Goal: Transaction & Acquisition: Purchase product/service

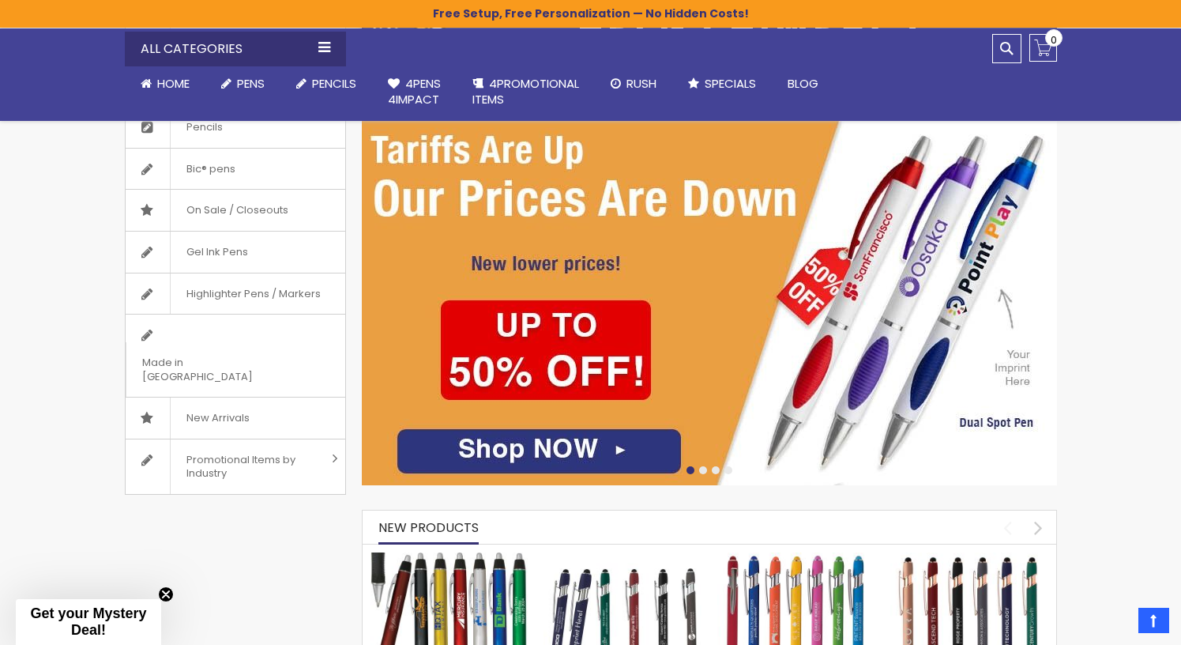
scroll to position [249, 0]
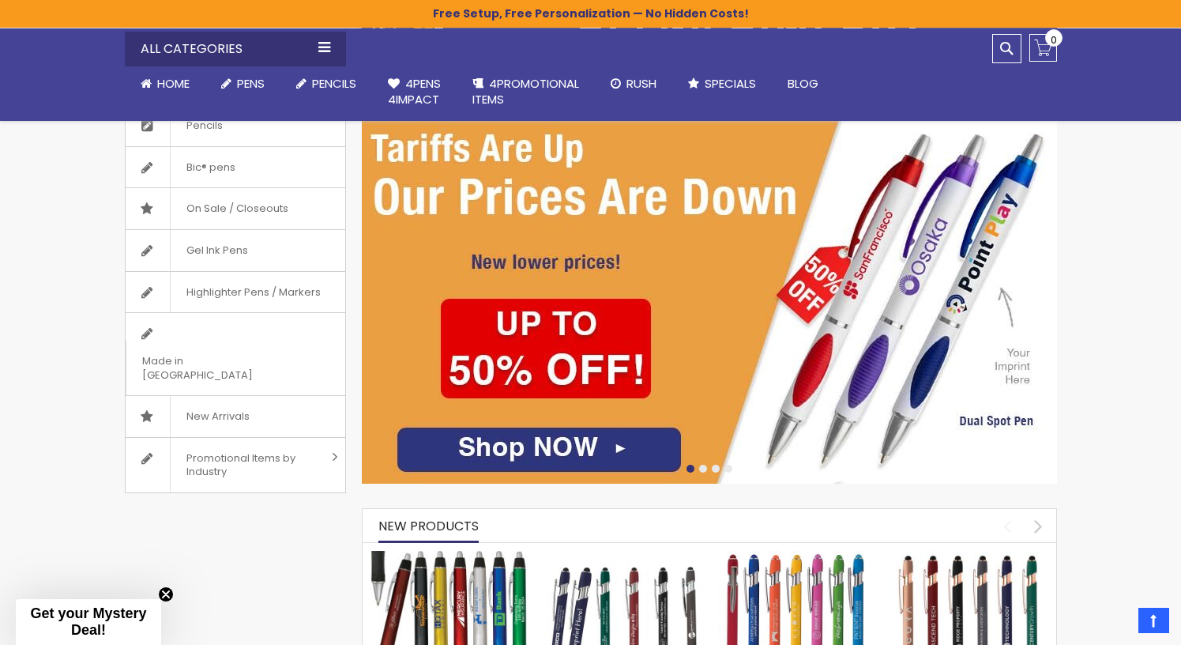
click at [556, 358] on img at bounding box center [709, 299] width 695 height 370
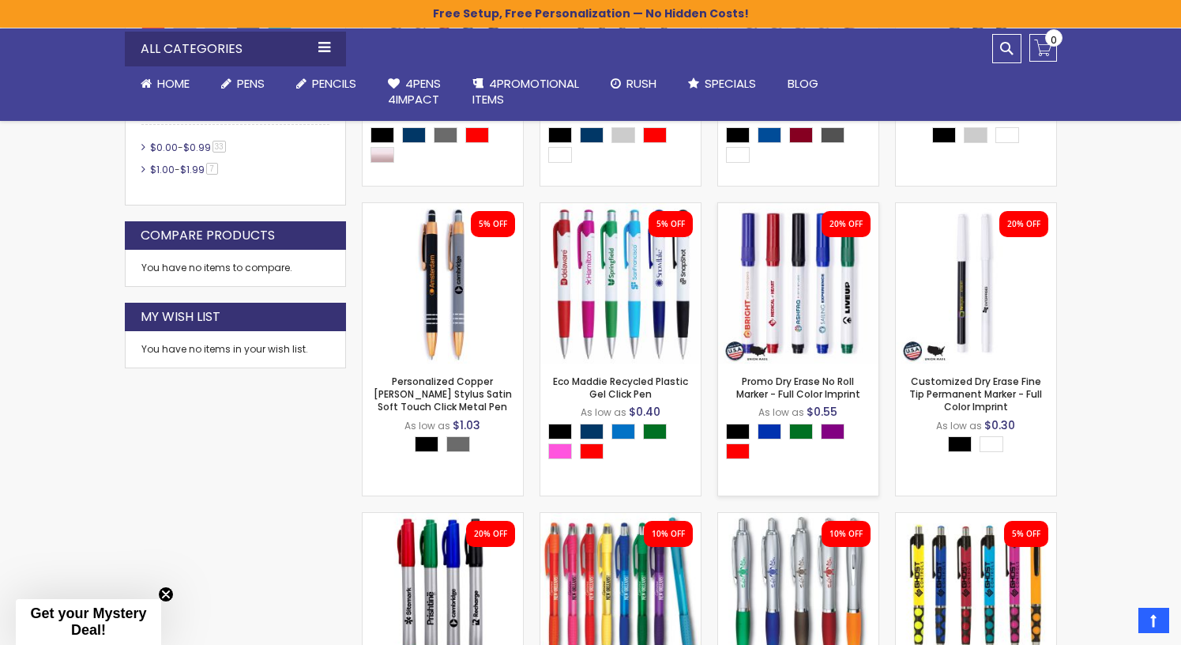
scroll to position [695, 0]
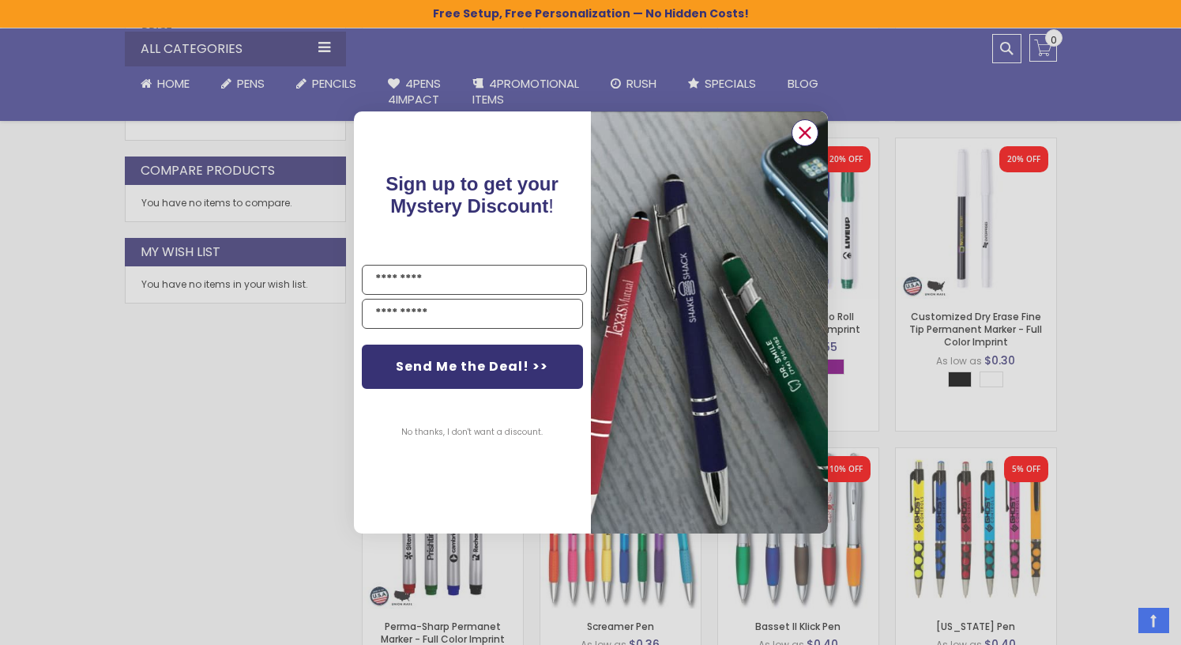
click at [810, 132] on circle "Close dialog" at bounding box center [804, 133] width 24 height 24
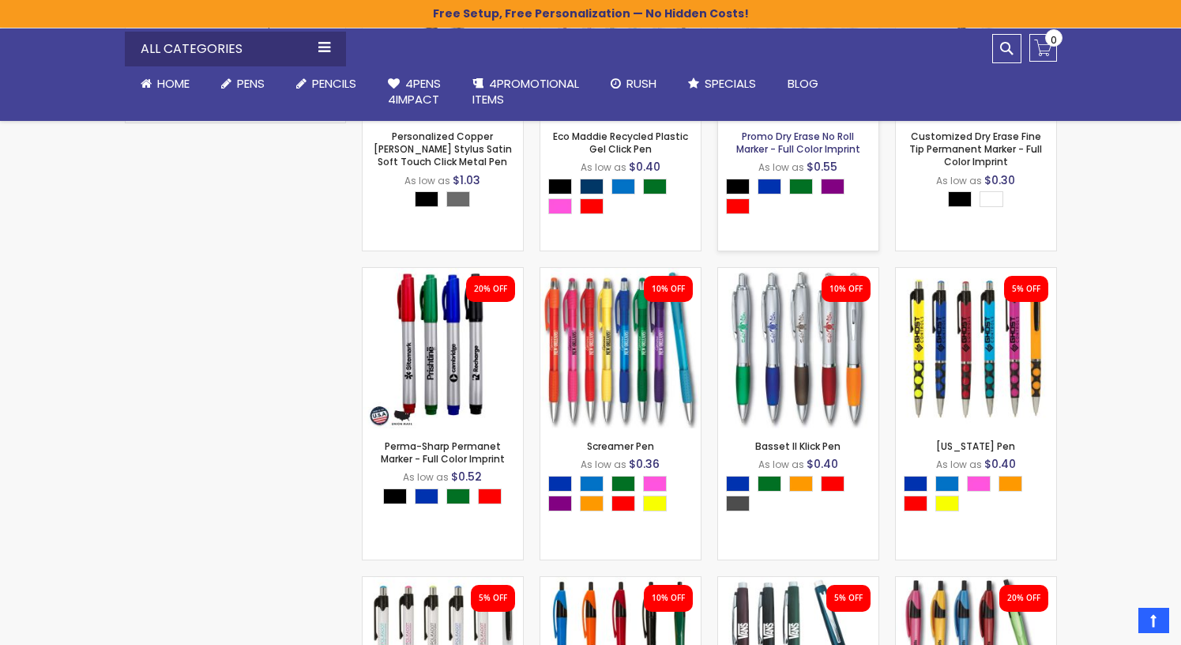
scroll to position [878, 0]
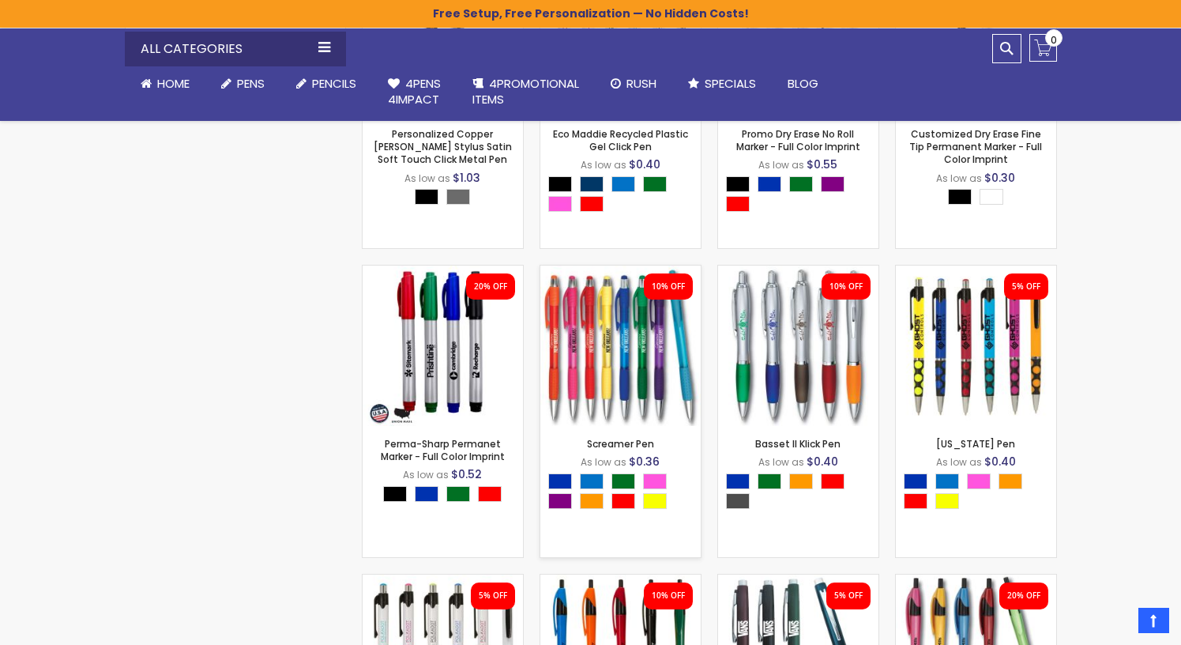
click at [624, 369] on img at bounding box center [620, 345] width 160 height 160
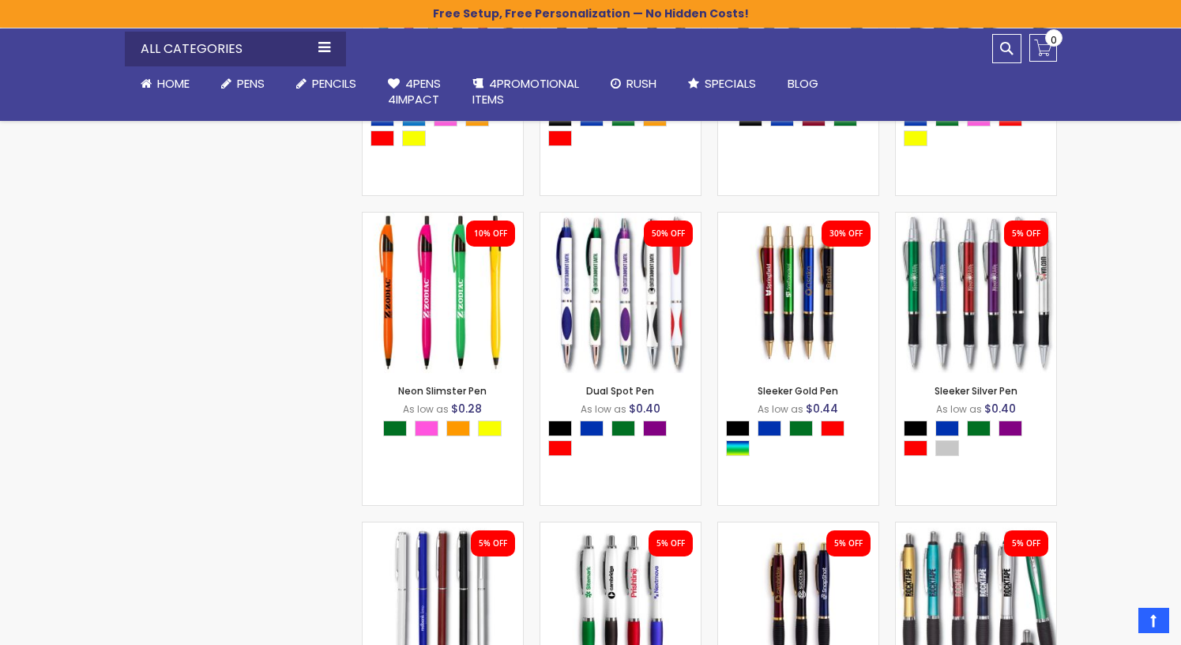
scroll to position [1550, 0]
click at [615, 333] on div "- *** + Add to Cart" at bounding box center [620, 347] width 160 height 28
click at [592, 313] on img at bounding box center [620, 292] width 160 height 160
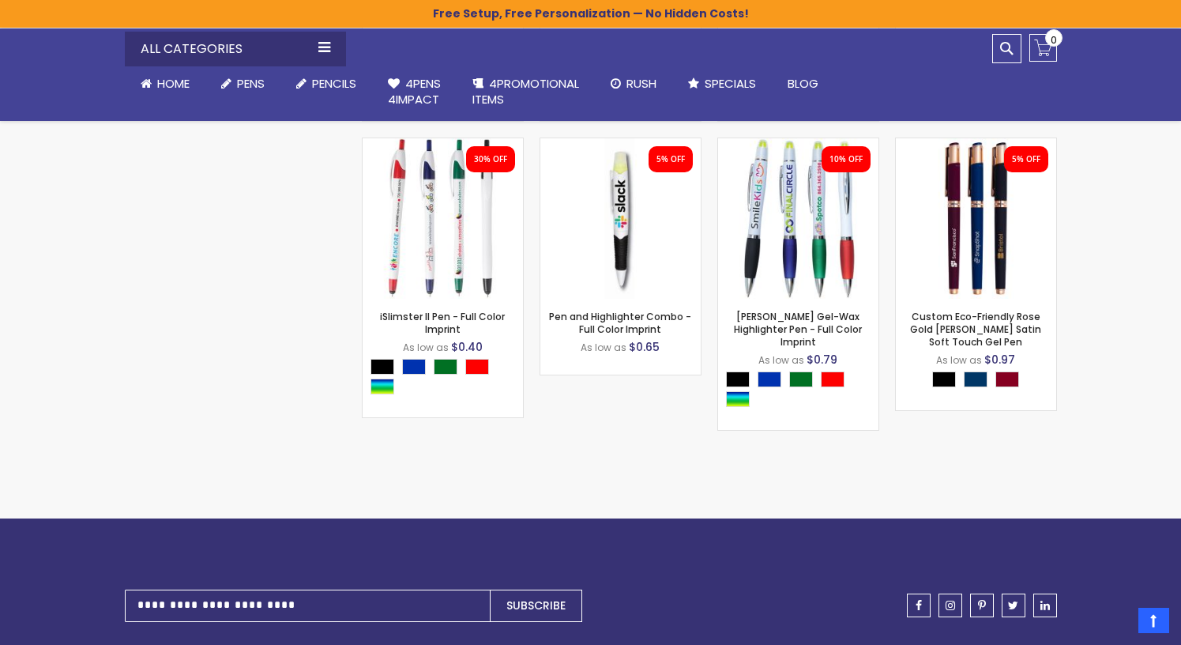
scroll to position [3137, 0]
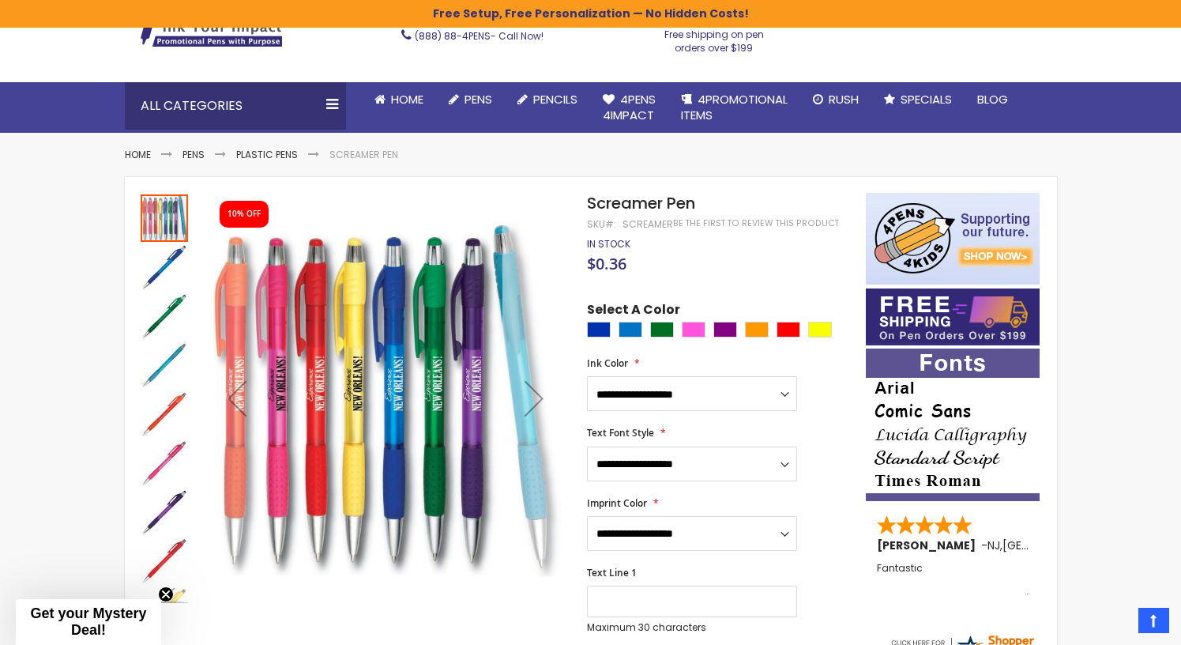
scroll to position [98, 0]
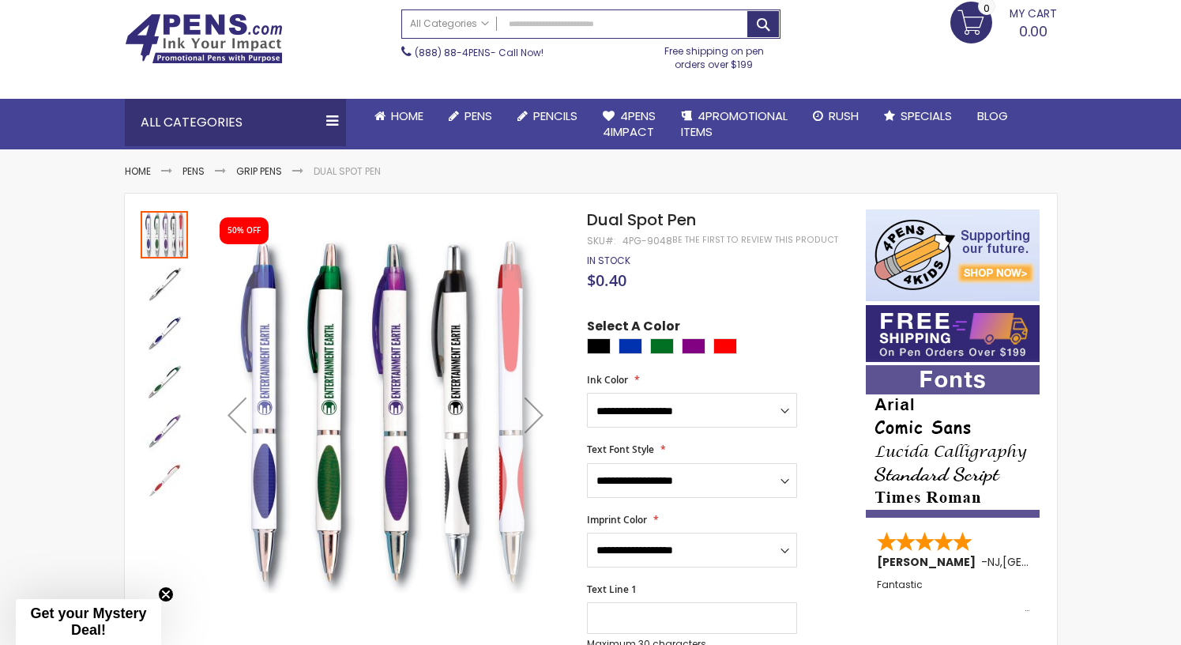
scroll to position [80, 0]
